Goal: Information Seeking & Learning: Understand process/instructions

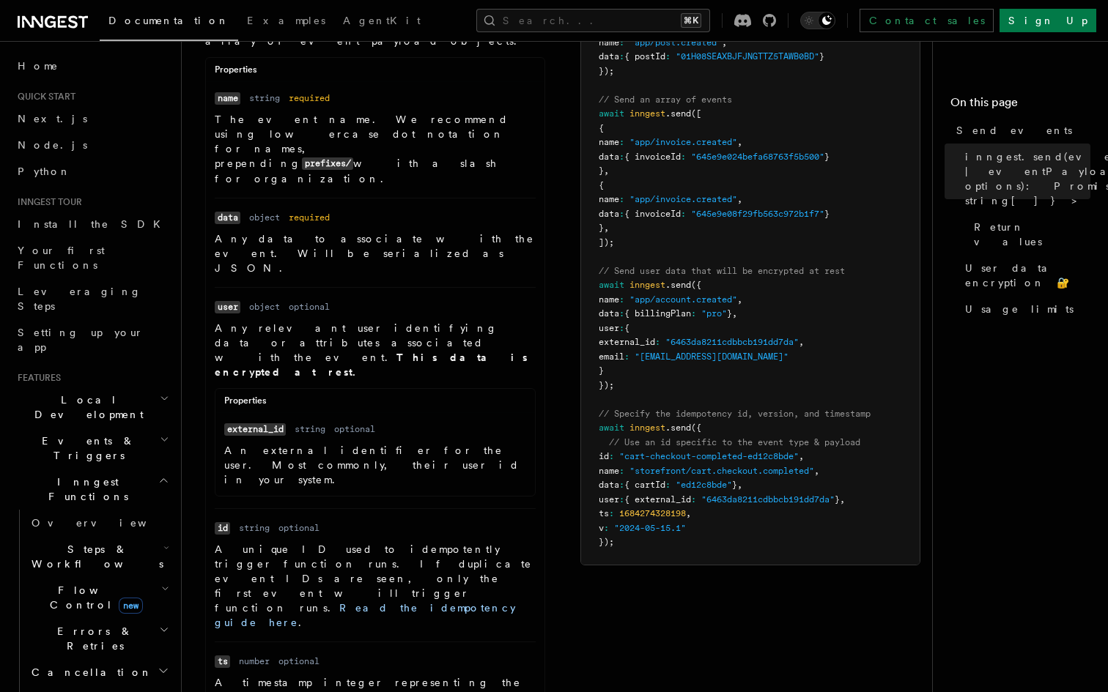
scroll to position [596, 0]
drag, startPoint x: 246, startPoint y: 502, endPoint x: 446, endPoint y: 503, distance: 199.3
drag, startPoint x: 347, startPoint y: 499, endPoint x: 487, endPoint y: 506, distance: 140.1
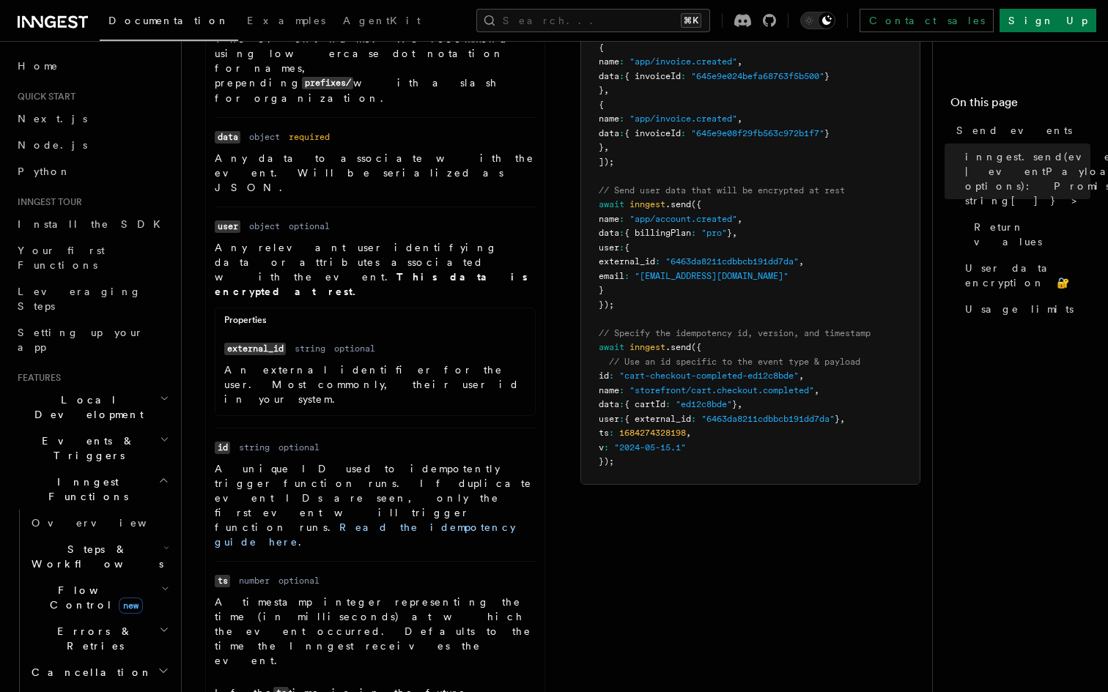
scroll to position [695, 0]
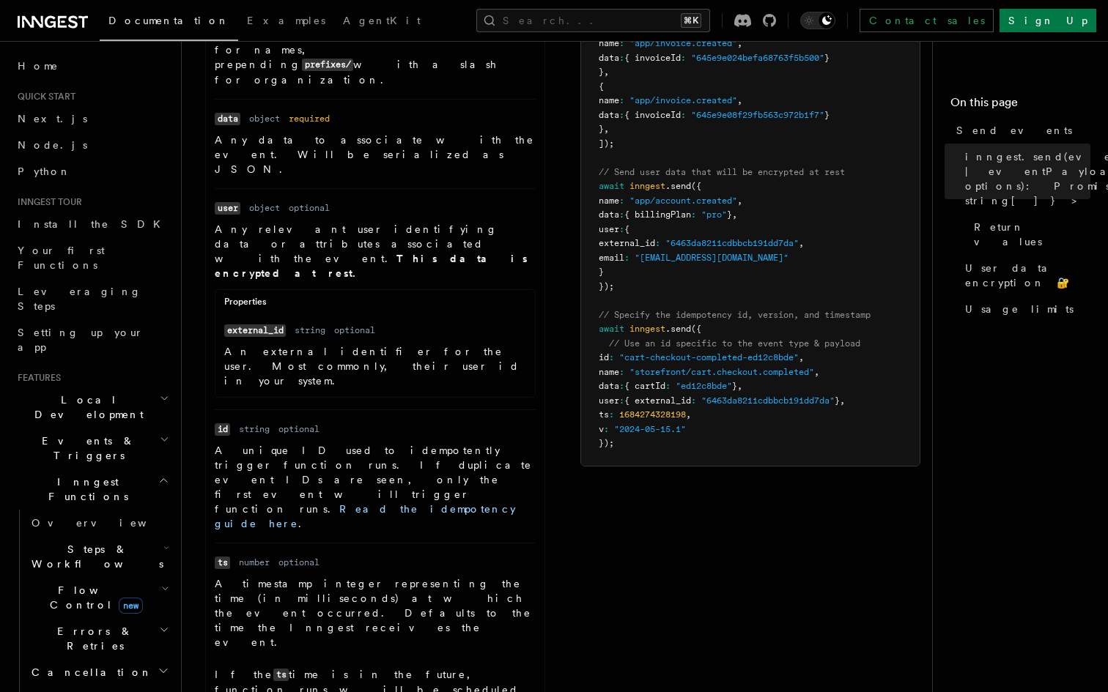
drag, startPoint x: 229, startPoint y: 463, endPoint x: 400, endPoint y: 463, distance: 171.5
